Goal: Navigation & Orientation: Understand site structure

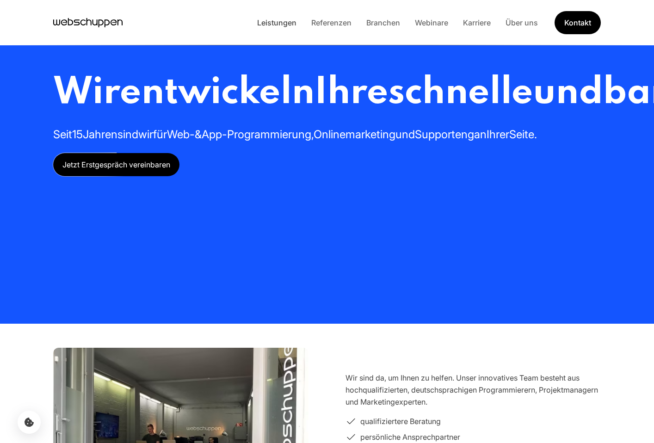
click at [293, 25] on link "Leistungen" at bounding box center [277, 22] width 54 height 9
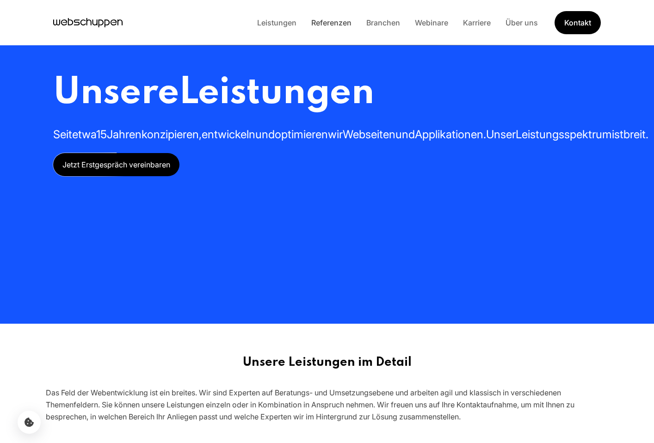
click at [323, 23] on link "Referenzen" at bounding box center [331, 22] width 55 height 9
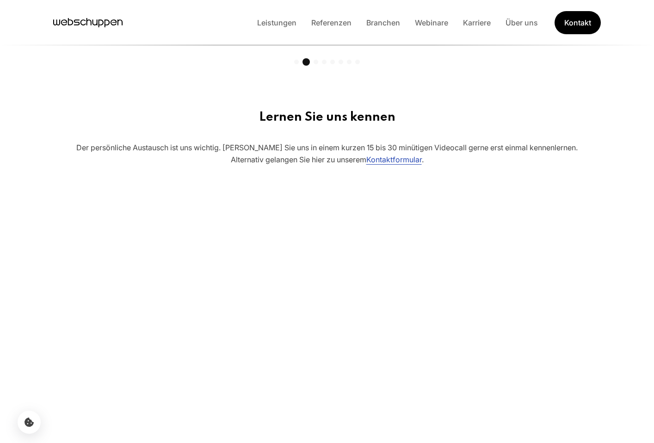
scroll to position [6020, 0]
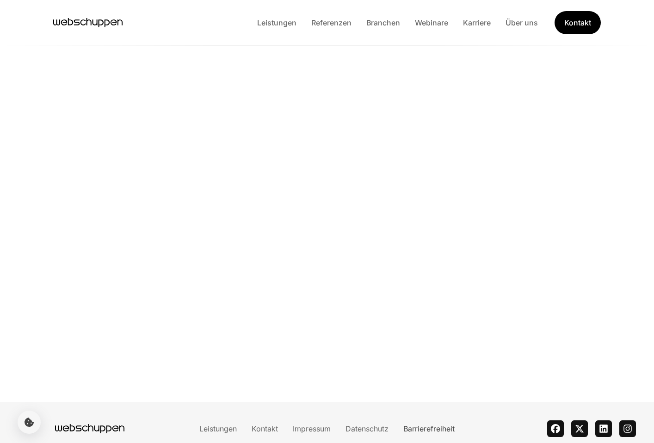
click at [440, 424] on link "Barrierefreiheit" at bounding box center [429, 428] width 66 height 9
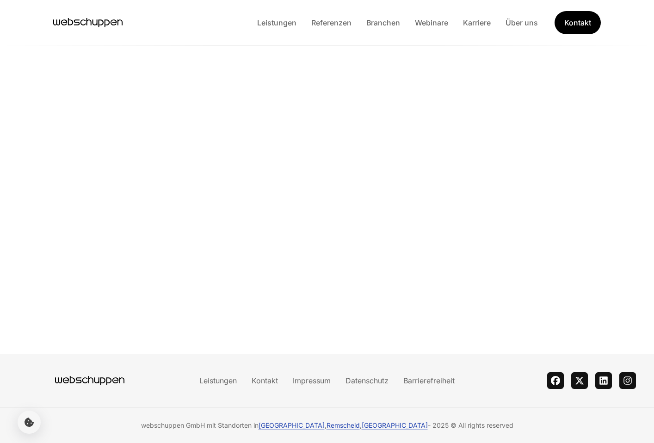
scroll to position [0, 0]
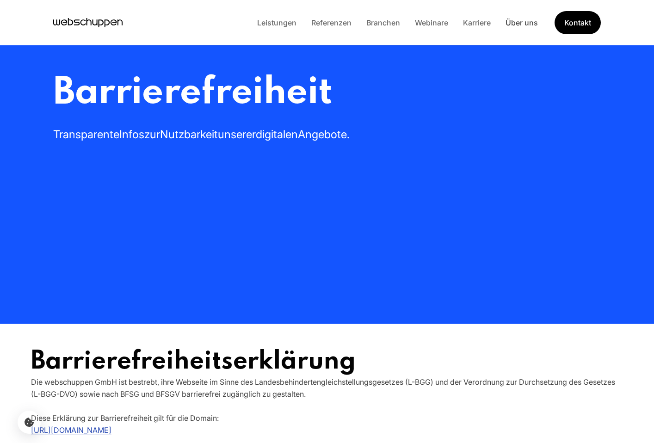
click at [506, 21] on link "Über uns" at bounding box center [521, 22] width 47 height 9
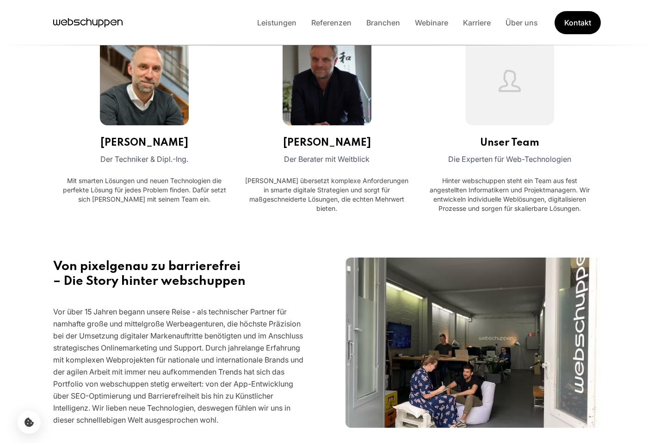
scroll to position [186, 0]
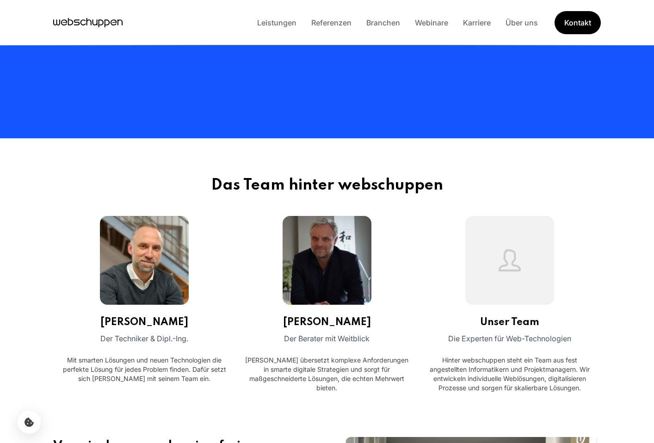
click at [482, 27] on li "Karriere" at bounding box center [477, 23] width 43 height 12
click at [480, 23] on link "Karriere" at bounding box center [477, 22] width 43 height 9
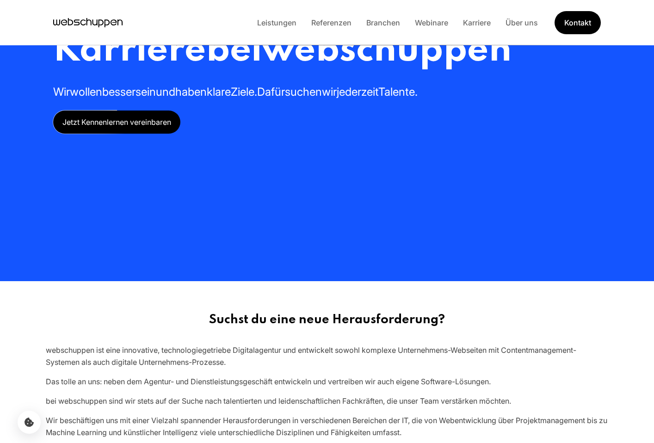
scroll to position [0, 0]
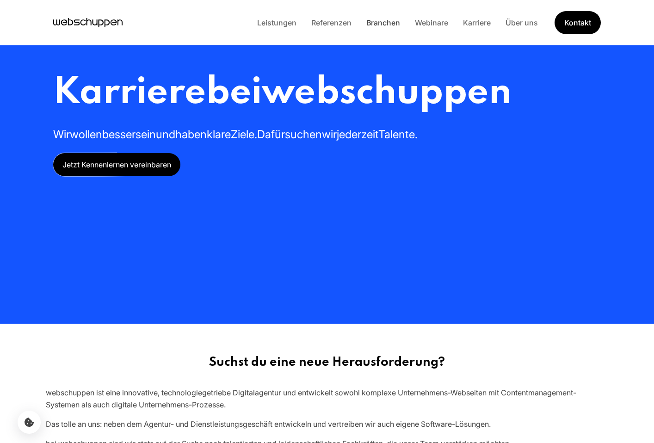
click at [383, 22] on link "Branchen" at bounding box center [383, 22] width 49 height 9
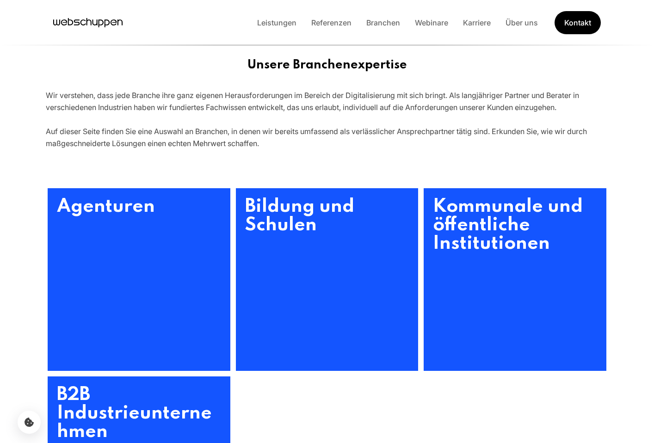
scroll to position [275, 0]
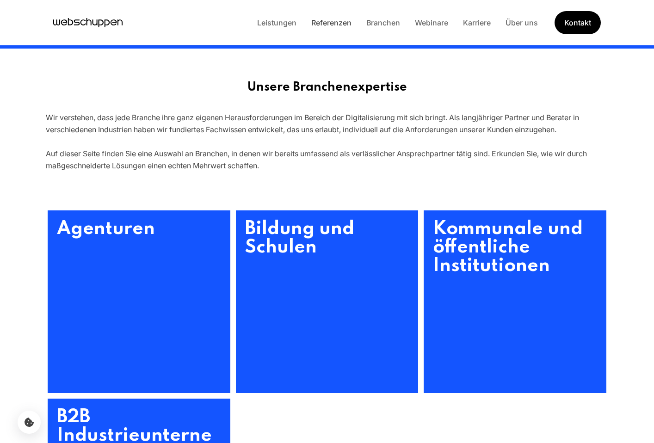
click at [336, 22] on link "Referenzen" at bounding box center [331, 22] width 55 height 9
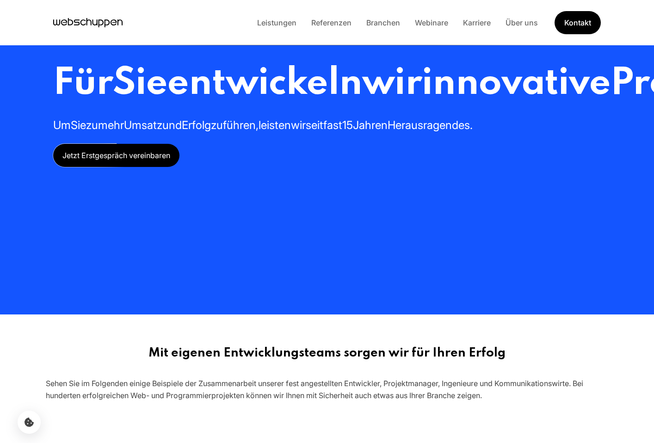
scroll to position [0, 0]
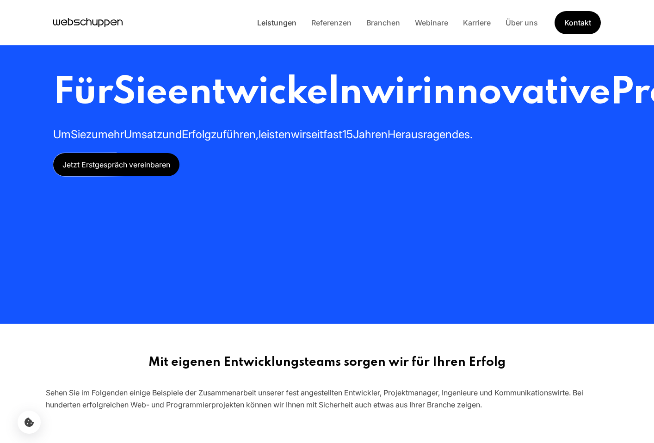
click at [275, 24] on link "Leistungen" at bounding box center [277, 22] width 54 height 9
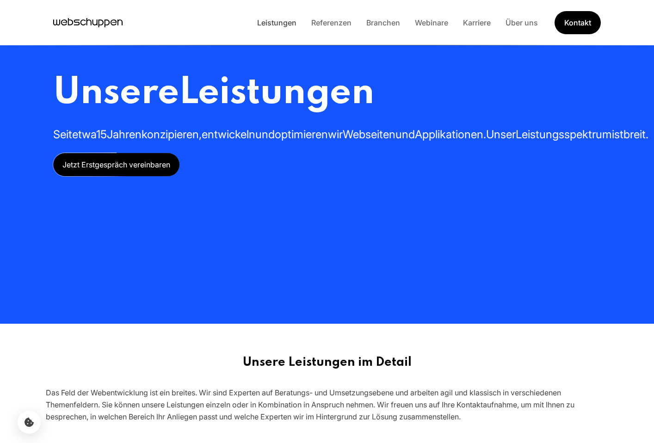
click at [285, 20] on link "Leistungen" at bounding box center [277, 22] width 54 height 9
click at [346, 21] on link "Referenzen" at bounding box center [331, 22] width 55 height 9
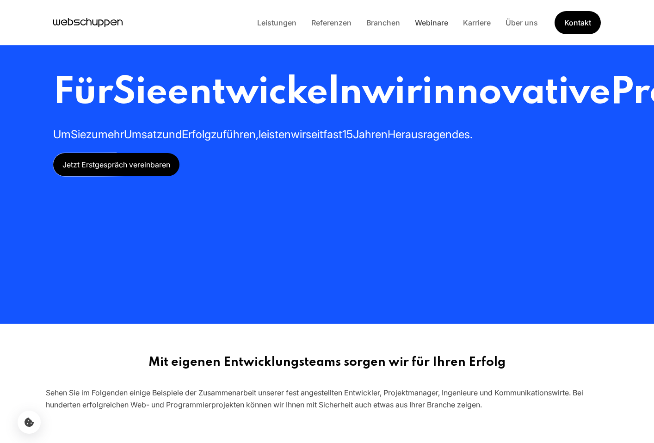
click at [422, 21] on link "Webinare" at bounding box center [432, 22] width 48 height 9
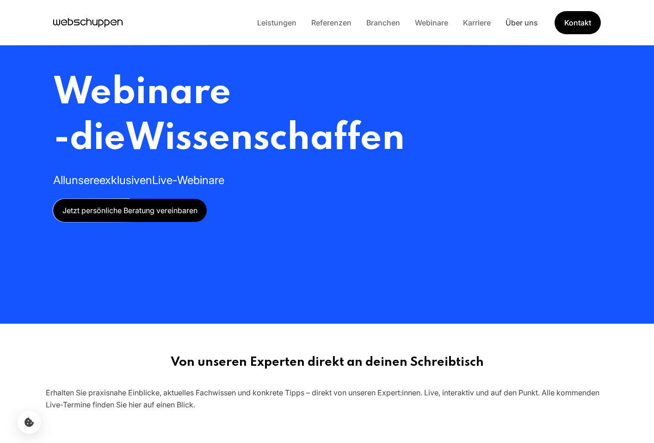
click at [517, 24] on link "Über uns" at bounding box center [521, 22] width 47 height 9
